Goal: Find specific page/section

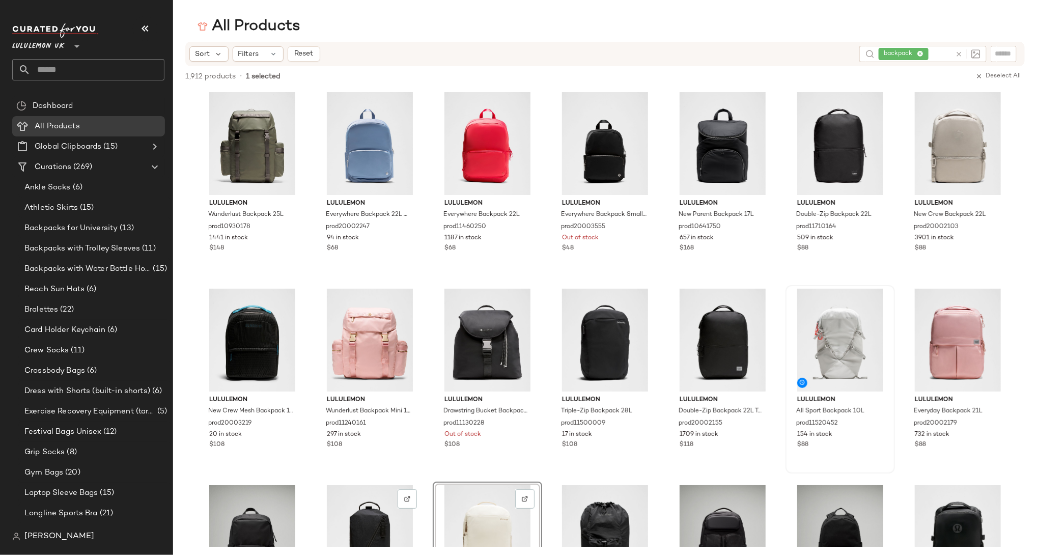
scroll to position [368, 0]
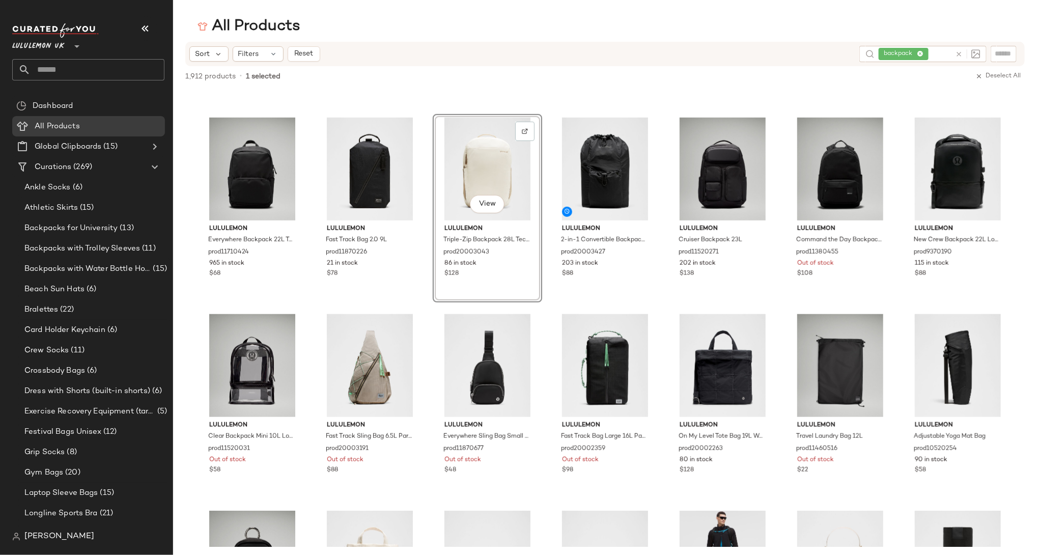
click at [43, 39] on span "Lululemon UK" at bounding box center [38, 44] width 52 height 18
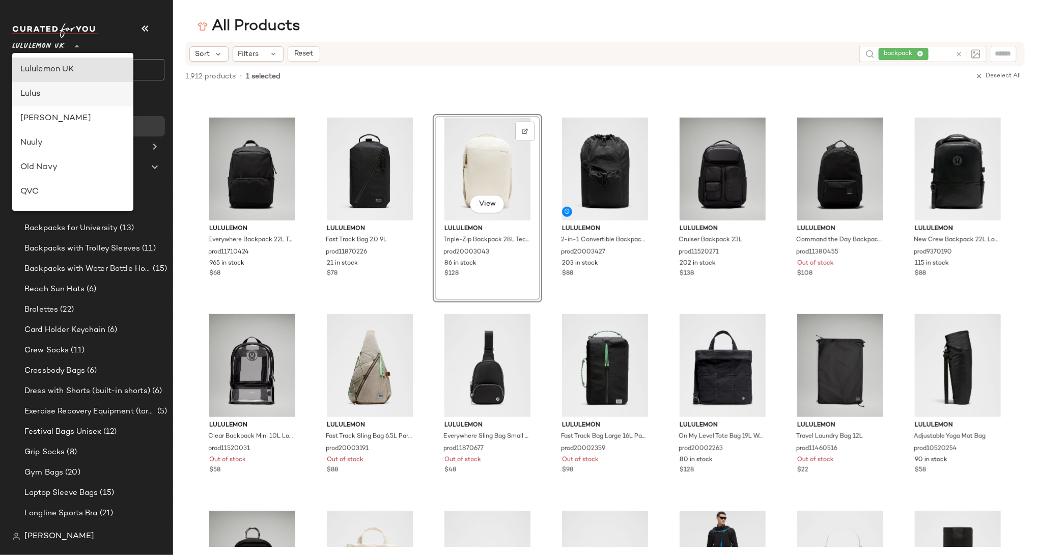
scroll to position [0, 0]
click at [131, 37] on div "Lululemon UK **" at bounding box center [88, 39] width 152 height 25
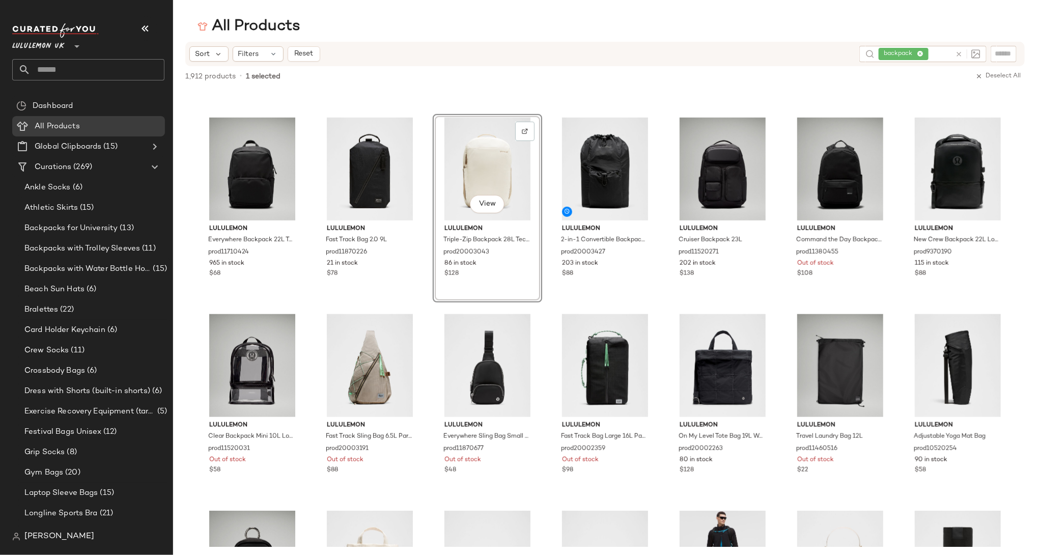
click at [54, 44] on span "Lululemon UK" at bounding box center [38, 44] width 52 height 18
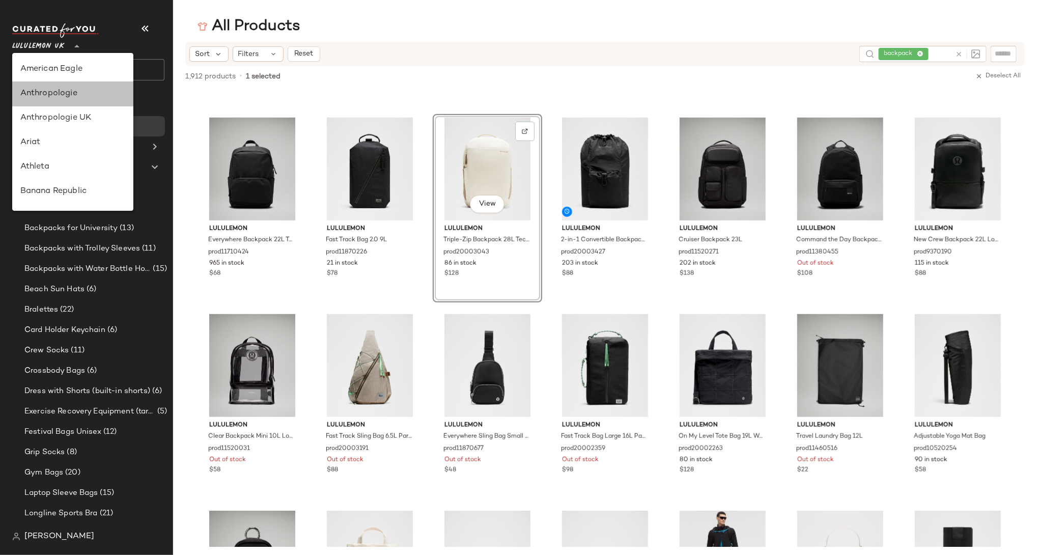
click at [61, 89] on div "Anthropologie" at bounding box center [72, 94] width 105 height 12
type input "**"
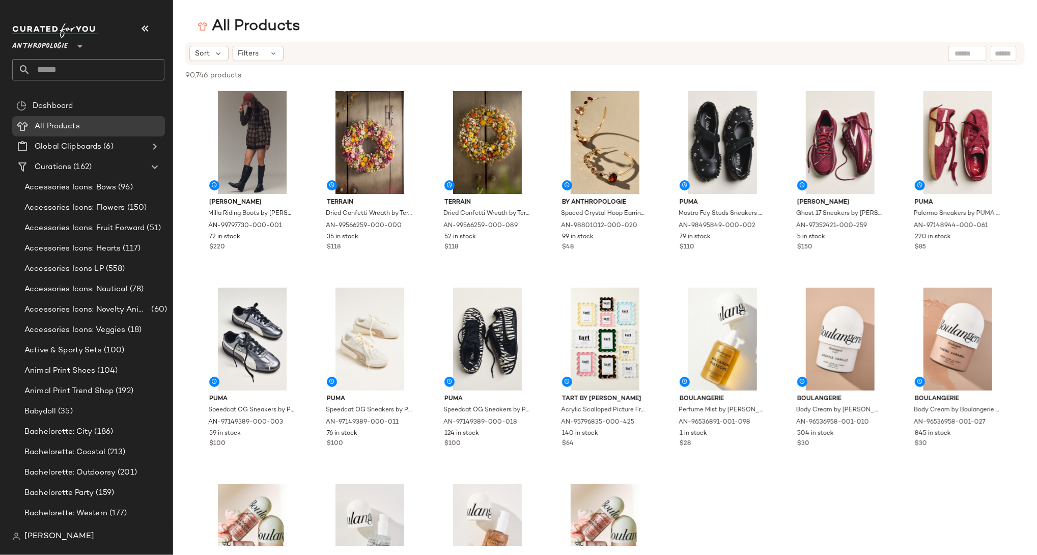
click at [965, 54] on input "text" at bounding box center [968, 53] width 26 height 11
click at [977, 54] on img at bounding box center [975, 53] width 9 height 9
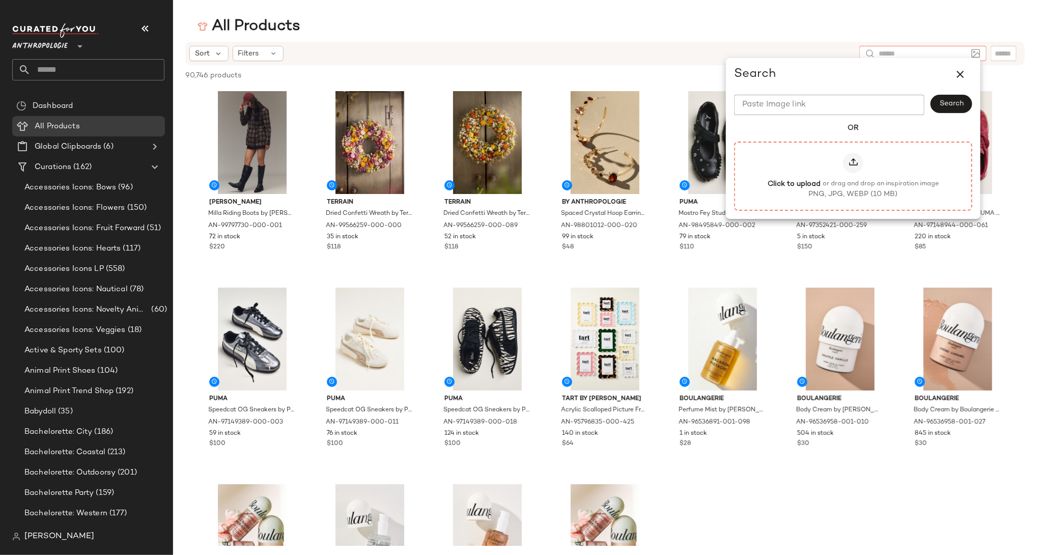
click at [854, 167] on div at bounding box center [853, 163] width 20 height 20
click at [854, 176] on input "Click to upload or drag and drop an inspiration image PNG, JPG, WEBP (10 MB)" at bounding box center [853, 176] width 1 height 1
click at [790, 113] on input "Paste Image link" at bounding box center [829, 105] width 190 height 20
click at [848, 161] on icon at bounding box center [853, 163] width 10 height 10
click at [853, 176] on input "Click to upload or drag and drop an inspiration image PNG, JPG, WEBP (10 MB)" at bounding box center [853, 176] width 1 height 1
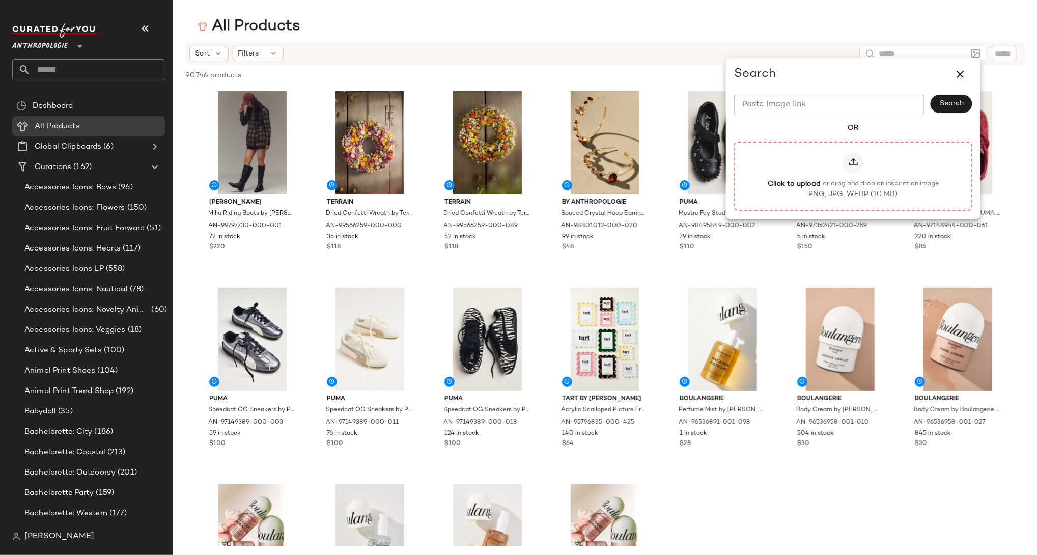
click at [852, 161] on icon at bounding box center [853, 163] width 10 height 10
click at [853, 176] on input "Click to upload or drag and drop an inspiration image PNG, JPG, WEBP (10 MB)" at bounding box center [853, 176] width 1 height 1
click at [798, 99] on input "Paste Image link" at bounding box center [829, 105] width 190 height 20
click at [857, 164] on icon at bounding box center [853, 163] width 10 height 10
click at [854, 176] on input "Click to upload or drag and drop an inspiration image PNG, JPG, WEBP (10 MB)" at bounding box center [853, 176] width 1 height 1
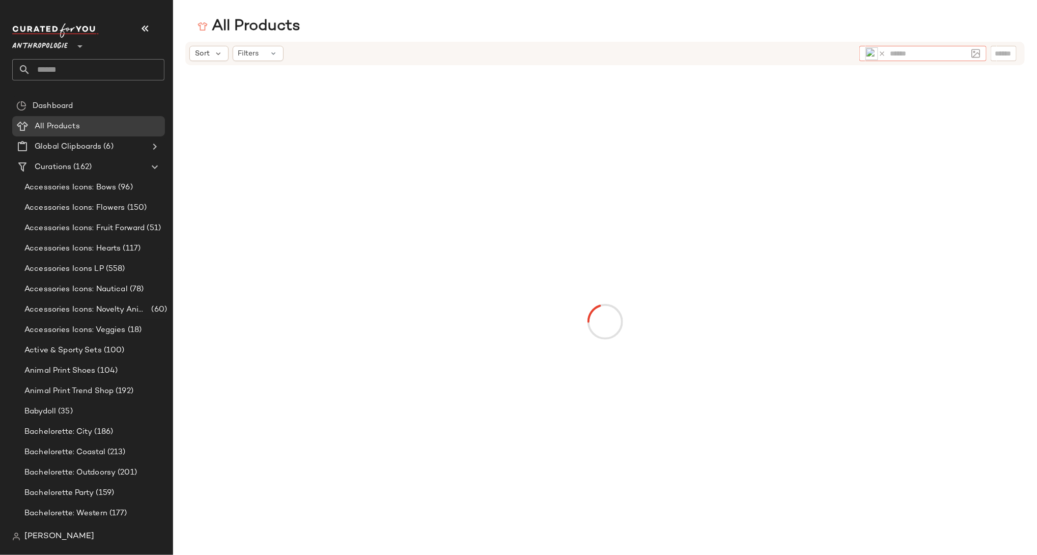
click at [923, 54] on input "text" at bounding box center [928, 53] width 77 height 11
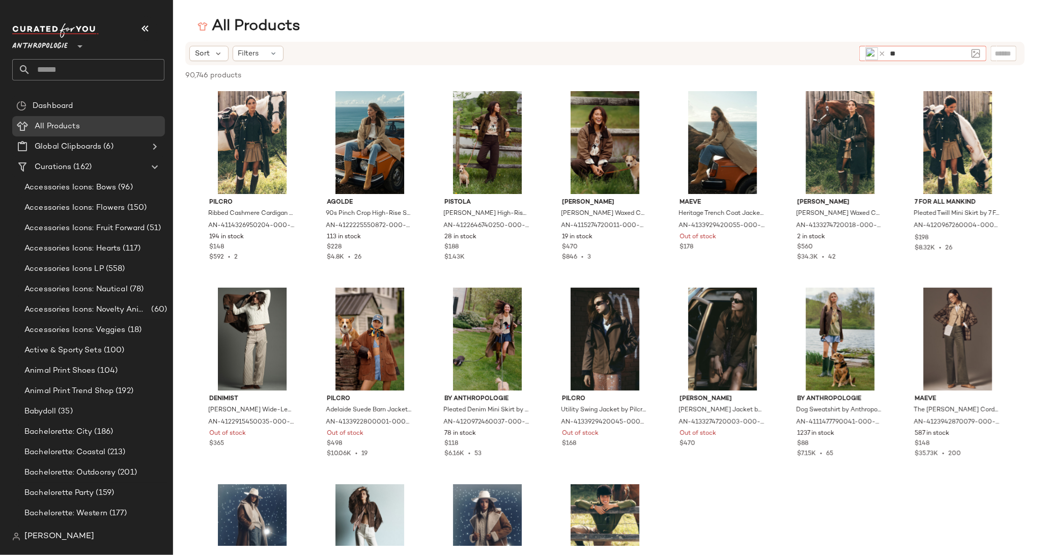
type input "*"
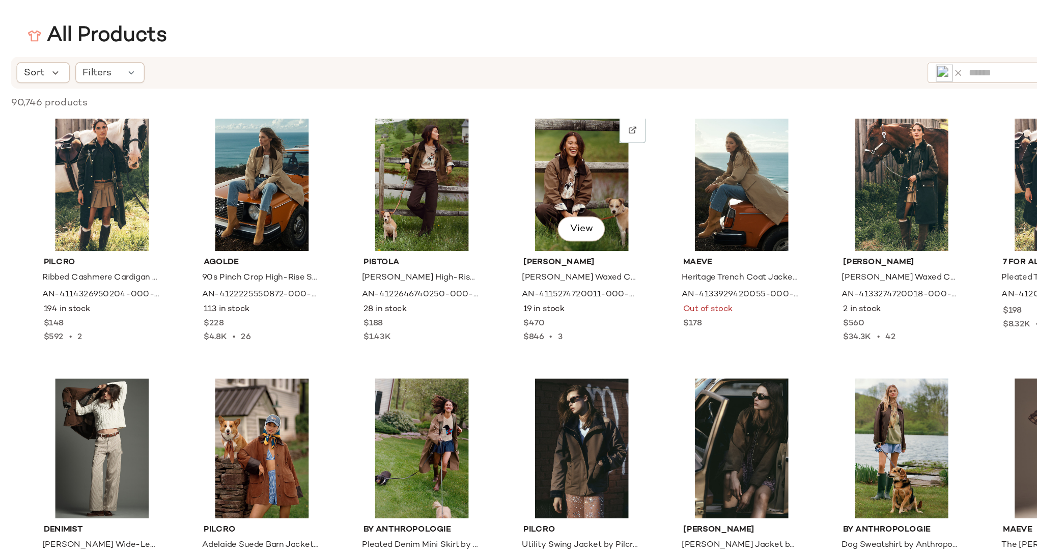
scroll to position [9, 0]
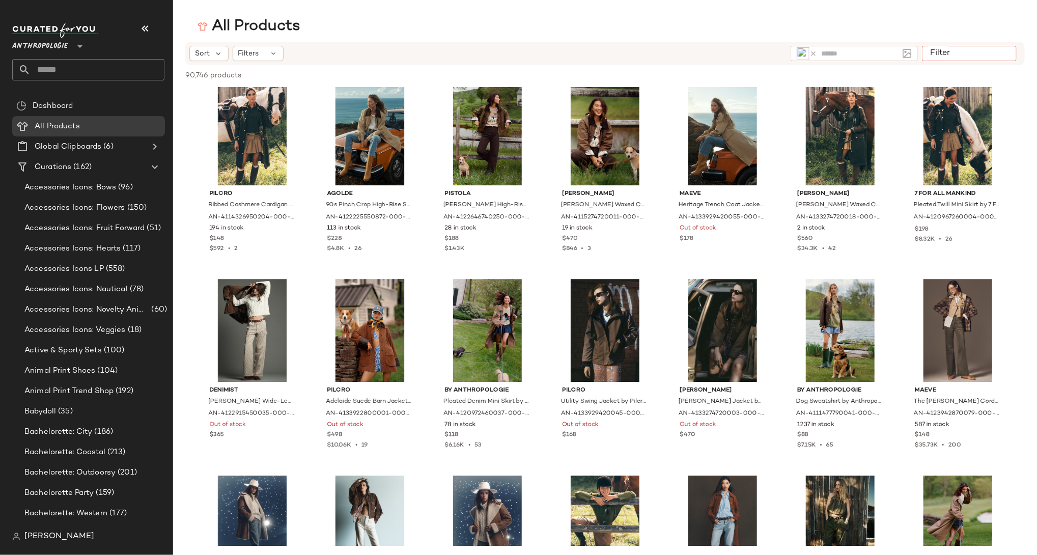
click at [1000, 53] on input "Filter" at bounding box center [969, 53] width 87 height 11
type input "****"
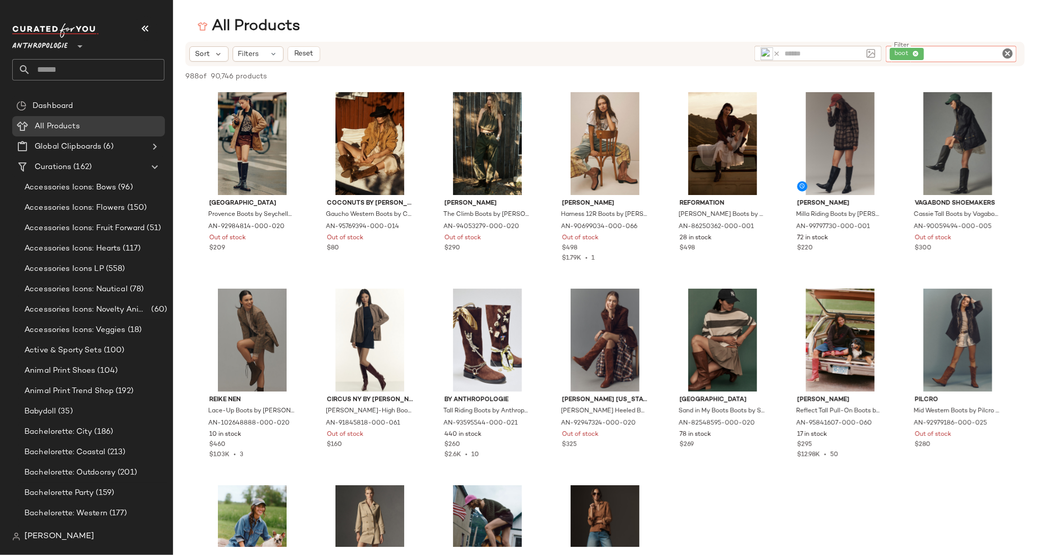
click at [917, 53] on icon at bounding box center [915, 54] width 7 height 7
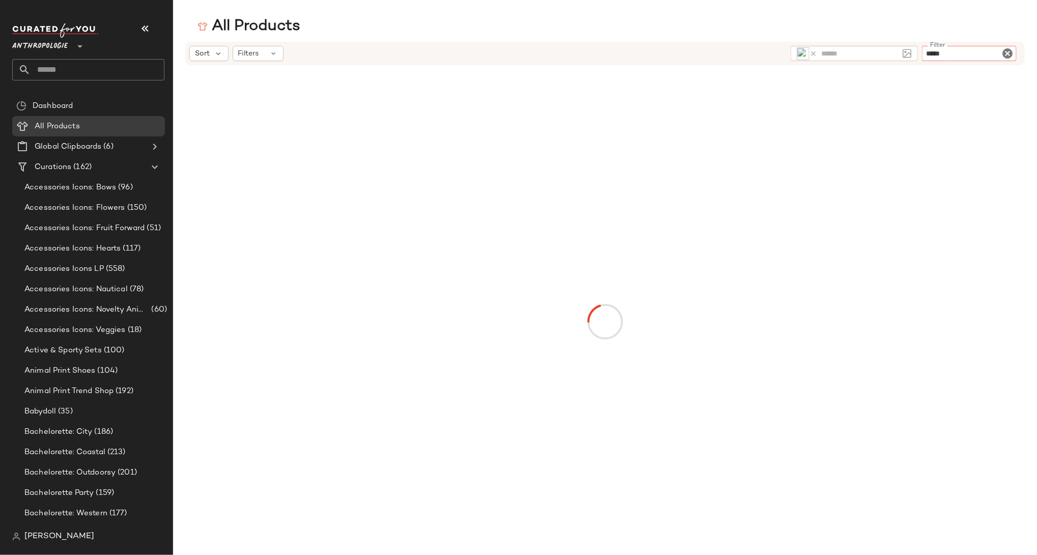
type input "******"
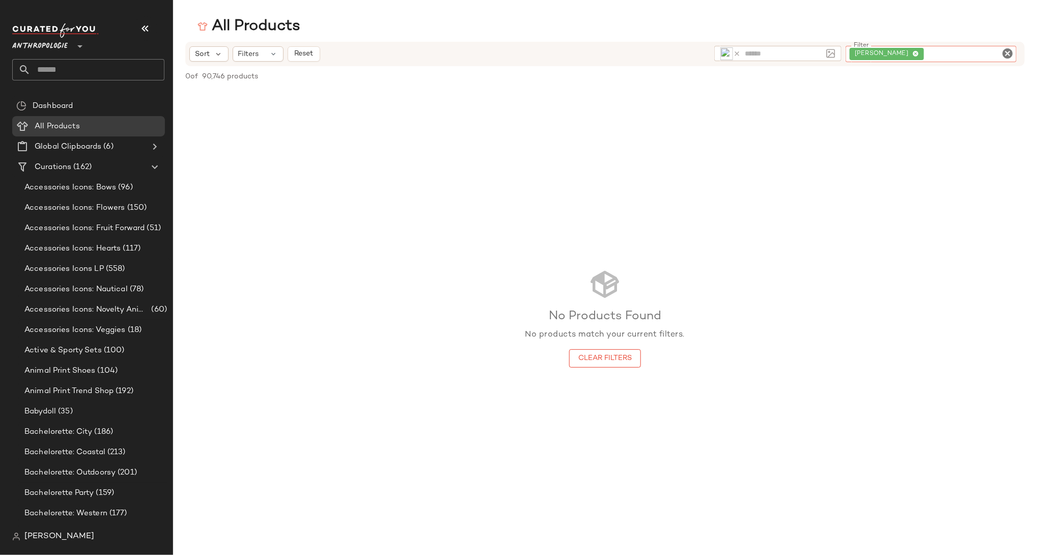
click at [917, 52] on icon at bounding box center [915, 54] width 7 height 7
type input "*"
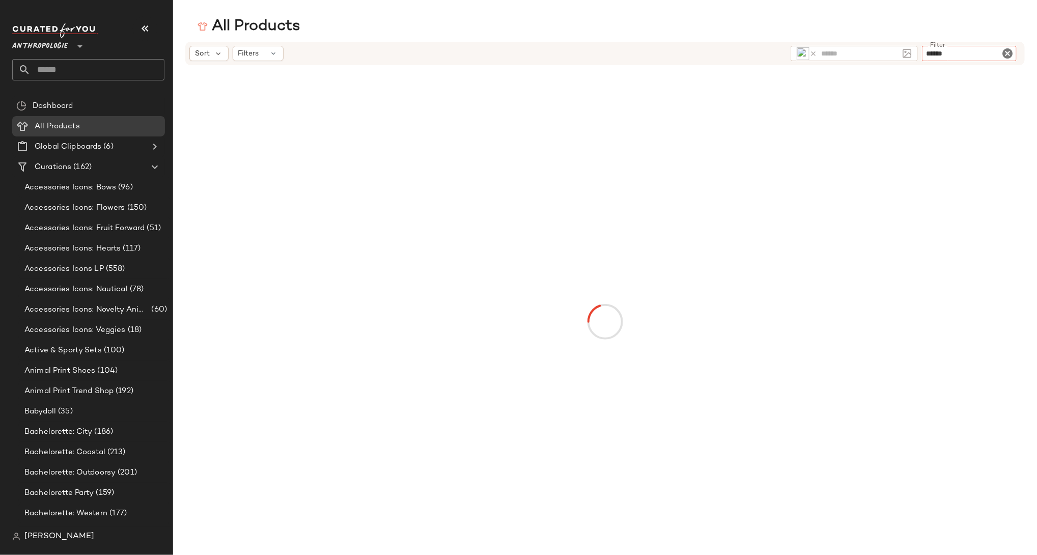
type input "*******"
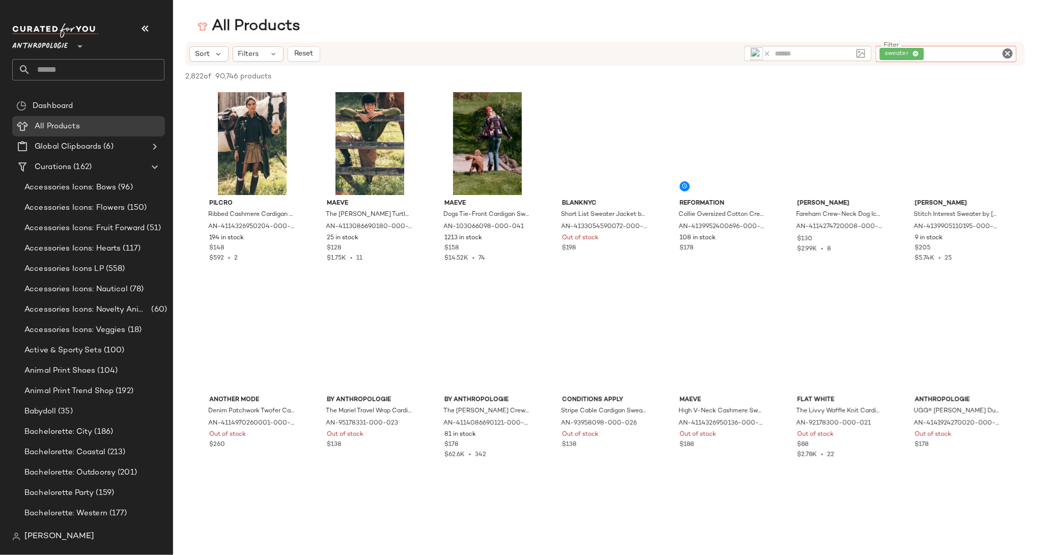
click at [918, 52] on icon at bounding box center [915, 54] width 7 height 7
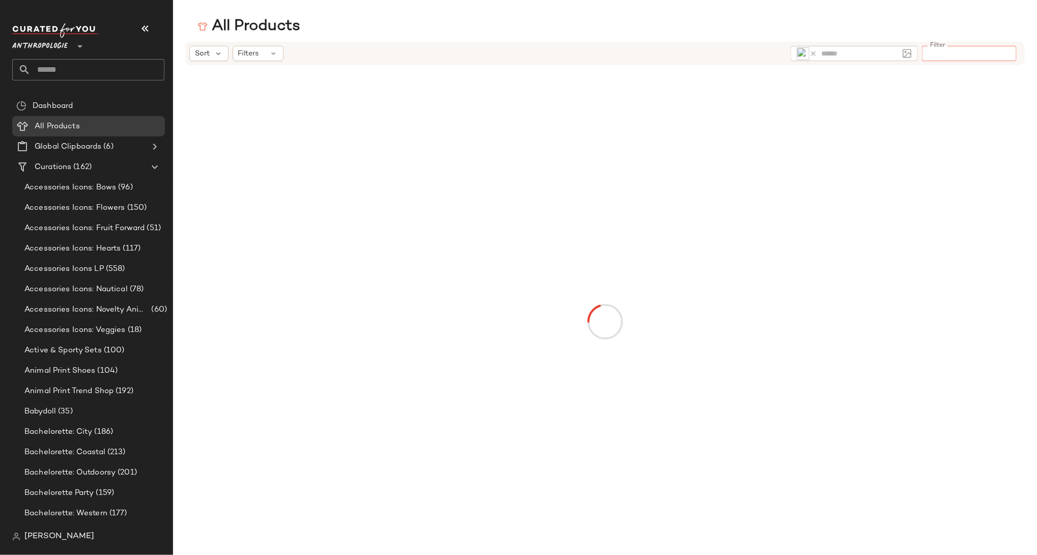
click at [956, 52] on input "Filter" at bounding box center [969, 53] width 87 height 11
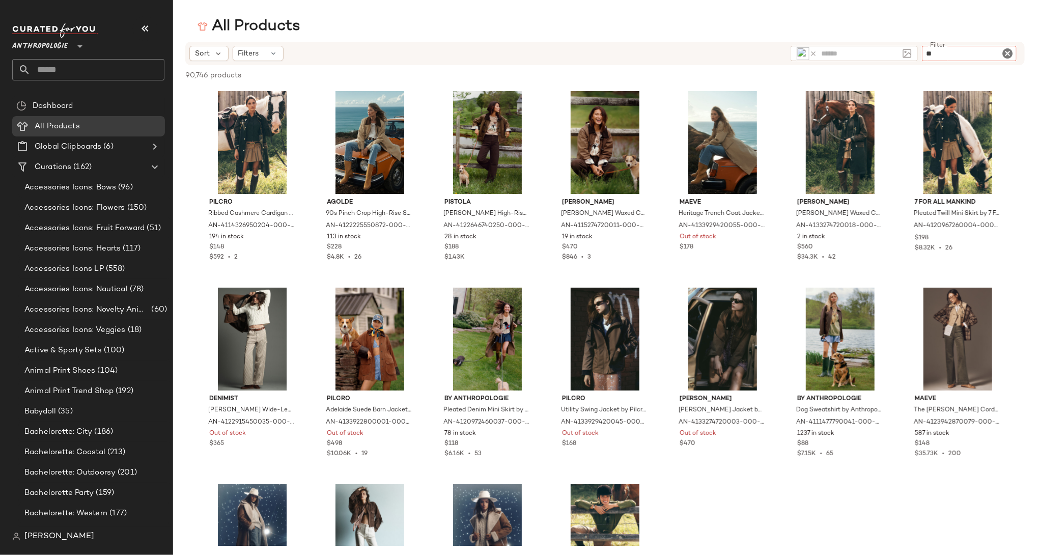
type input "***"
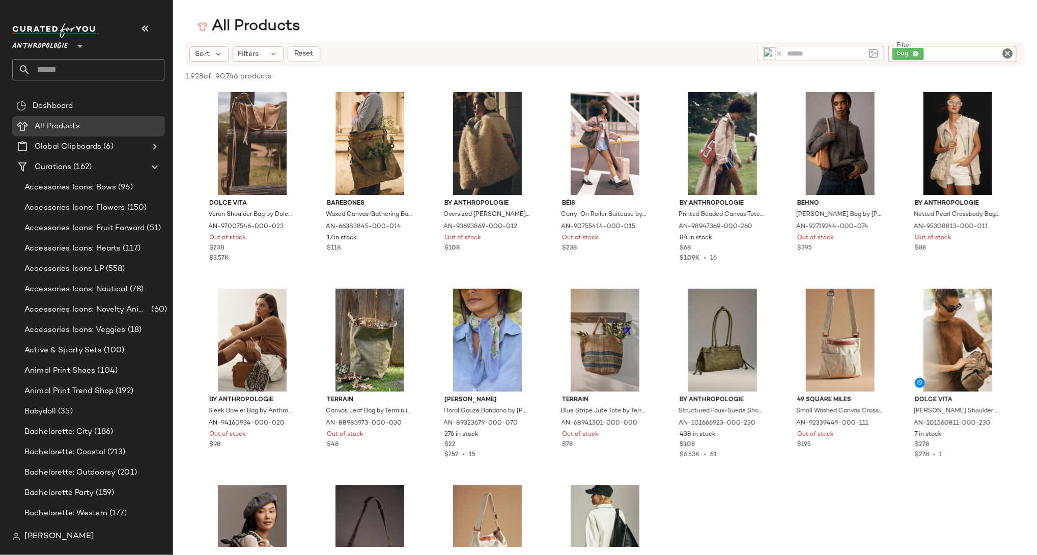
click at [1005, 52] on icon "Clear Filter" at bounding box center [1007, 53] width 12 height 12
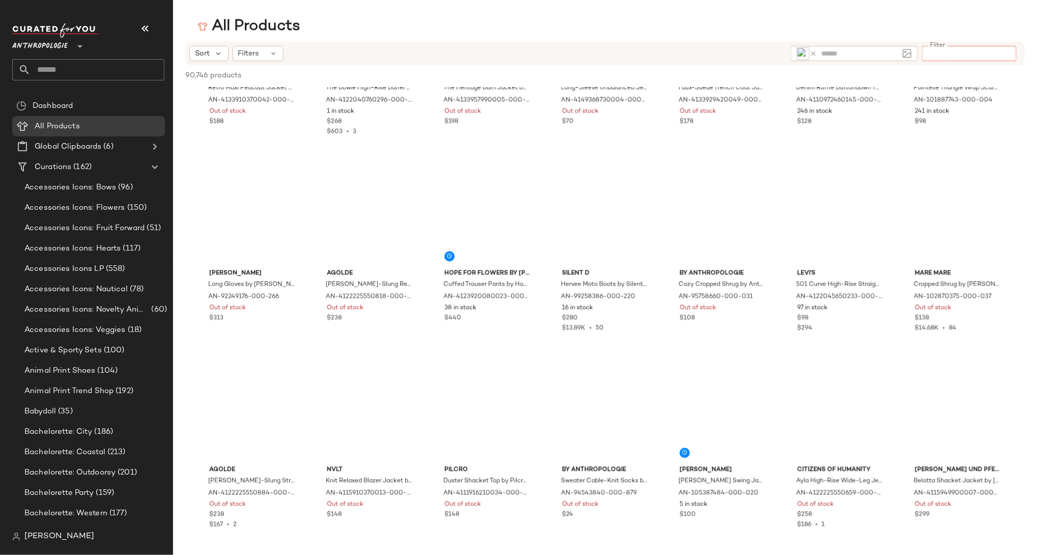
scroll to position [9363, 0]
